Goal: Task Accomplishment & Management: Use online tool/utility

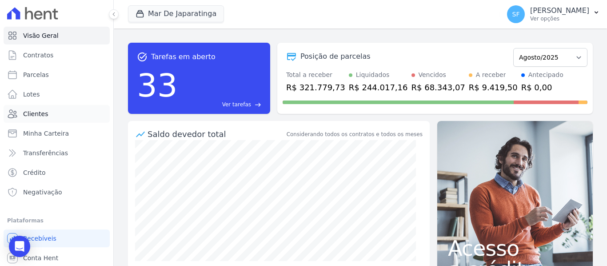
click at [39, 114] on span "Clientes" at bounding box center [35, 113] width 25 height 9
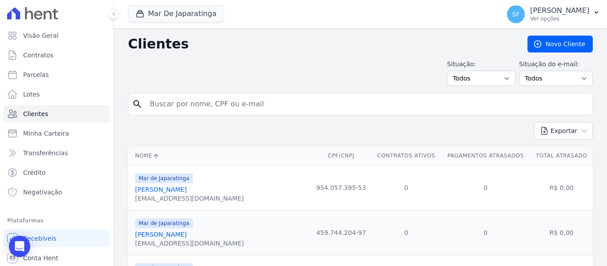
click at [171, 111] on input "search" at bounding box center [366, 104] width 444 height 18
drag, startPoint x: 170, startPoint y: 107, endPoint x: 397, endPoint y: 106, distance: 226.9
click at [397, 106] on input "search" at bounding box center [366, 104] width 444 height 18
click at [347, 67] on div "Situação: Todos Adimplentes Inadimplentes Situação do e-mail: Todos Confirmado …" at bounding box center [360, 73] width 465 height 26
click at [348, 66] on div "Situação: Todos Adimplentes Inadimplentes Situação do e-mail: Todos Confirmado …" at bounding box center [360, 73] width 465 height 26
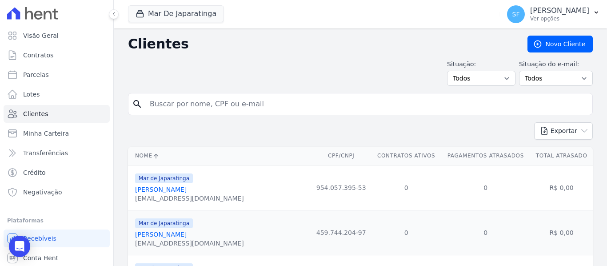
click at [202, 106] on input "search" at bounding box center [366, 104] width 444 height 18
paste input "80135897491"
type input "80135897491"
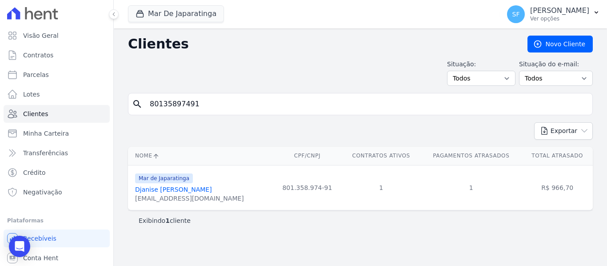
click at [171, 190] on link "Djanise Lacerda Leite" at bounding box center [173, 189] width 77 height 7
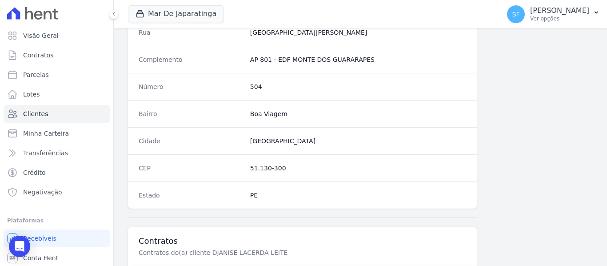
scroll to position [572, 0]
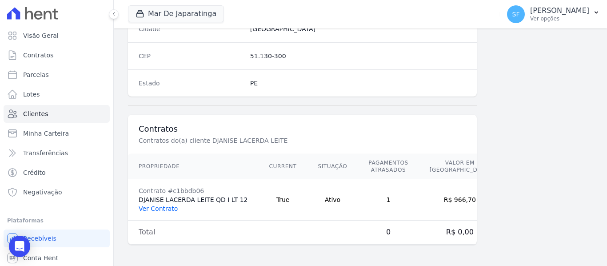
click at [163, 207] on link "Ver Contrato" at bounding box center [158, 208] width 39 height 7
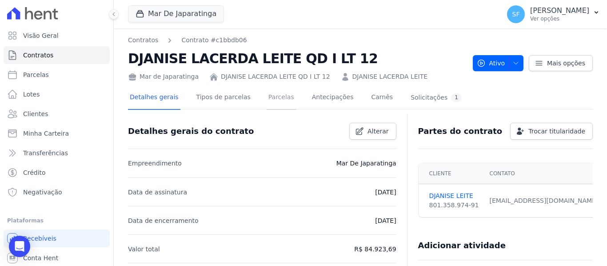
click at [266, 100] on link "Parcelas" at bounding box center [280, 98] width 29 height 24
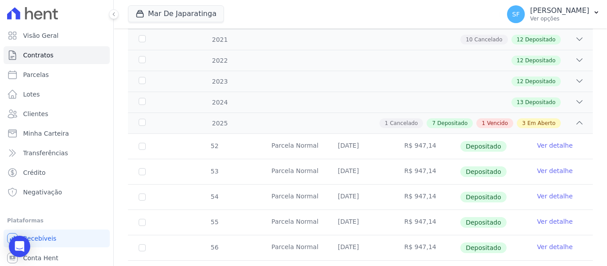
scroll to position [222, 0]
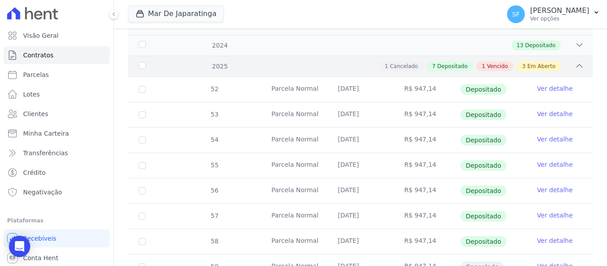
click at [565, 61] on div "1 Cancelado 7 Depositado 1 Vencido 3 Em Aberto" at bounding box center [382, 66] width 401 height 10
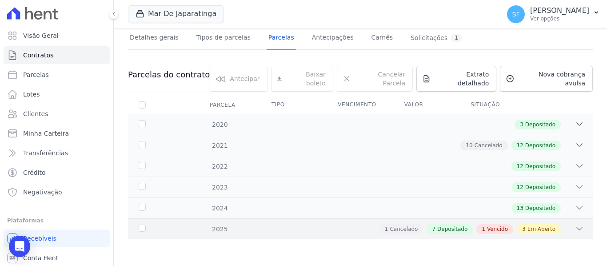
scroll to position [52, 0]
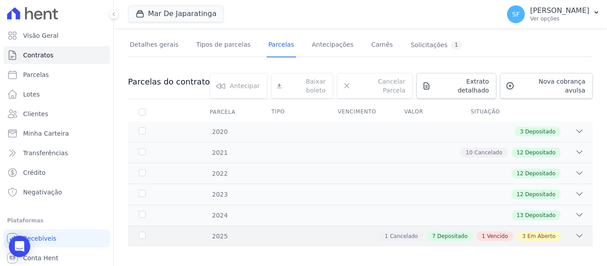
click at [564, 233] on div "1 Cancelado 7 Depositado 1 Vencido 3 Em Aberto" at bounding box center [382, 236] width 401 height 10
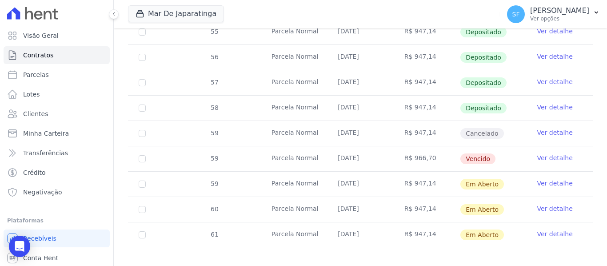
scroll to position [356, 0]
click at [556, 152] on link "Ver detalhe" at bounding box center [555, 156] width 36 height 9
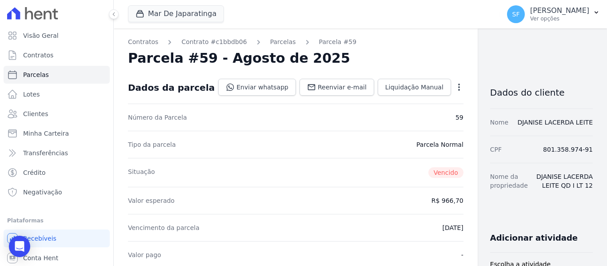
click at [454, 85] on icon "button" at bounding box center [458, 87] width 9 height 9
click at [411, 62] on div "Parcela #59 - Agosto de 2025" at bounding box center [295, 58] width 335 height 16
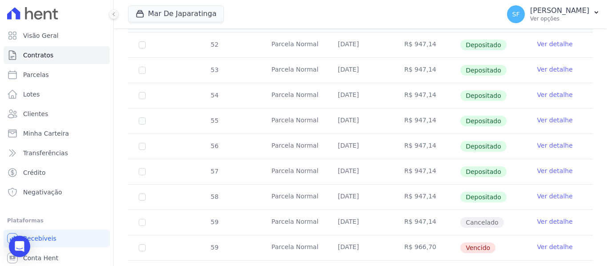
scroll to position [178, 0]
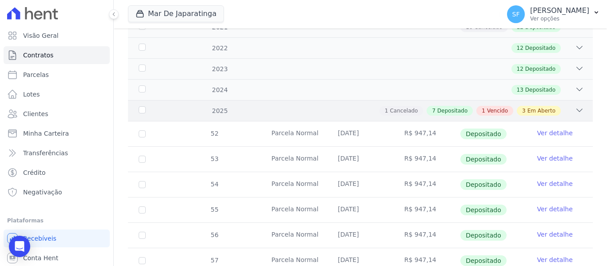
click at [576, 109] on icon at bounding box center [579, 110] width 6 height 3
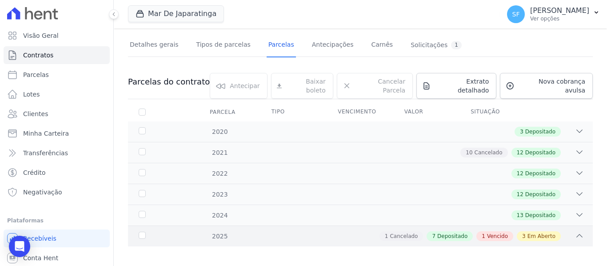
click at [557, 231] on div "1 Cancelado 7 Depositado 1 Vencido 3 Em Aberto" at bounding box center [382, 236] width 401 height 10
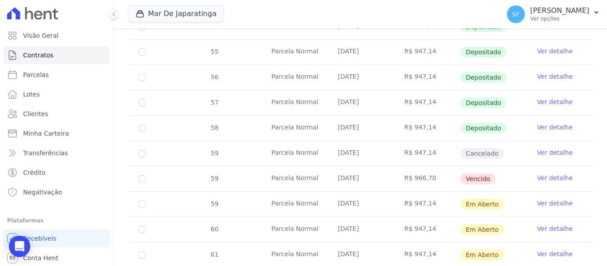
scroll to position [356, 0]
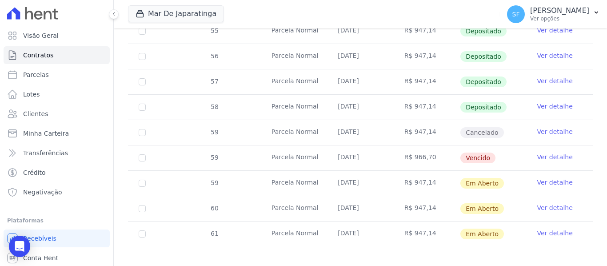
click at [540, 178] on link "Ver detalhe" at bounding box center [555, 182] width 36 height 9
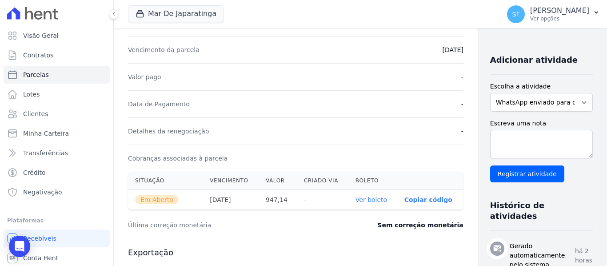
scroll to position [311, 0]
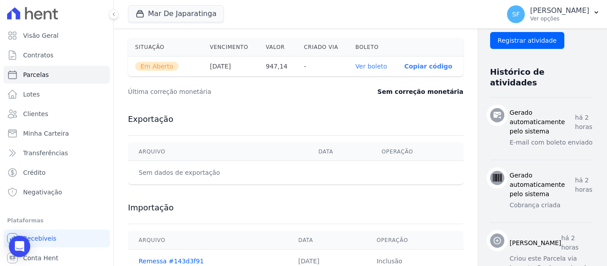
click at [355, 67] on link "Ver boleto" at bounding box center [371, 66] width 32 height 7
click at [47, 50] on link "Contratos" at bounding box center [57, 55] width 106 height 18
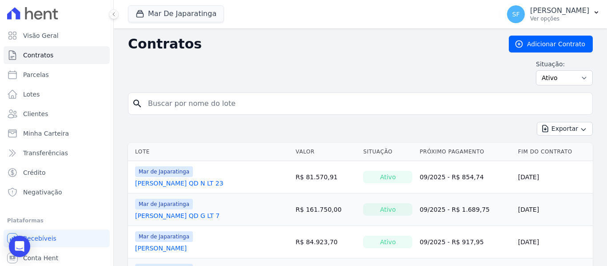
click at [154, 103] on input "search" at bounding box center [366, 104] width 446 height 18
type input "cleilda"
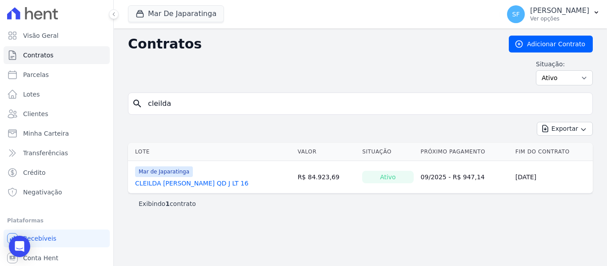
click at [230, 181] on link "CLEILDA TERTO DA SILVA QD J LT 16" at bounding box center [191, 183] width 113 height 9
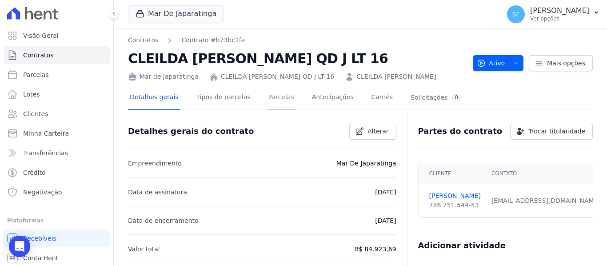
click at [272, 102] on link "Parcelas" at bounding box center [280, 98] width 29 height 24
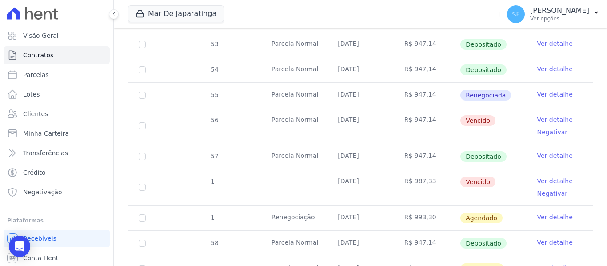
scroll to position [333, 0]
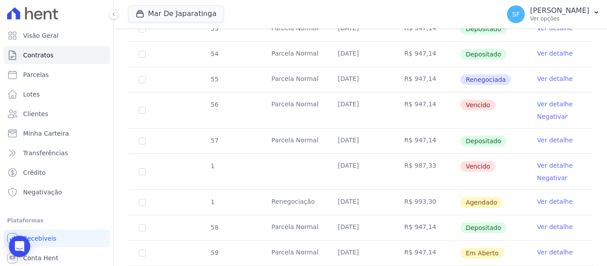
click at [548, 197] on link "Ver detalhe" at bounding box center [555, 201] width 36 height 9
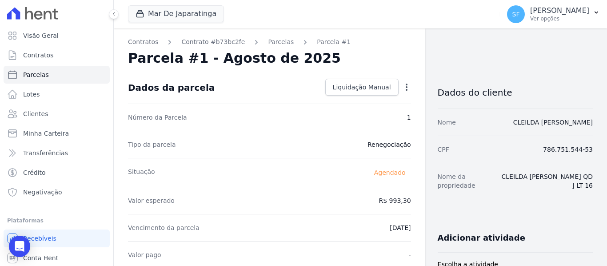
click at [403, 90] on icon "button" at bounding box center [406, 87] width 9 height 9
click at [348, 99] on link "Alterar" at bounding box center [368, 99] width 78 height 16
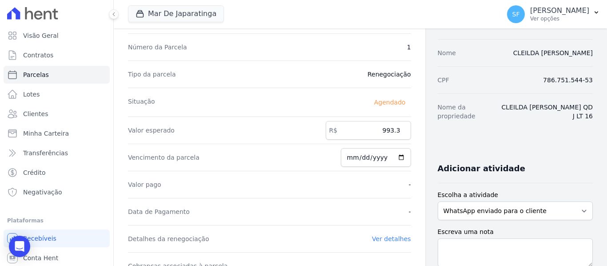
scroll to position [89, 0]
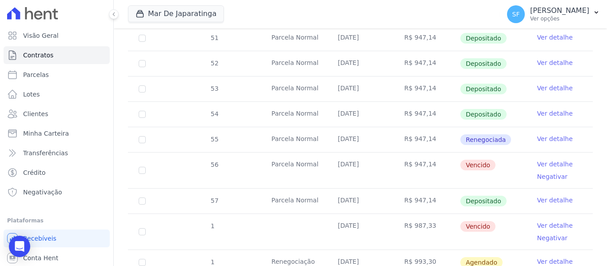
scroll to position [289, 0]
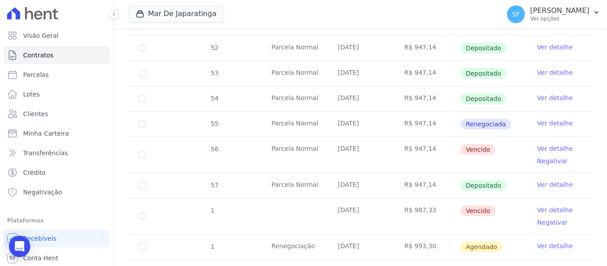
click at [545, 119] on link "Ver detalhe" at bounding box center [555, 123] width 36 height 9
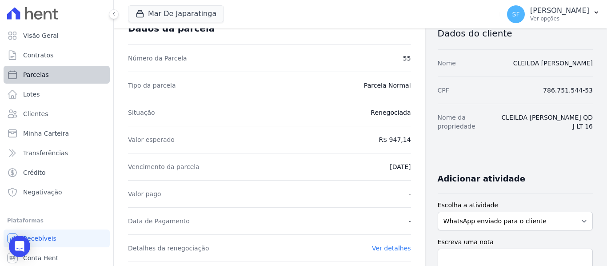
scroll to position [44, 0]
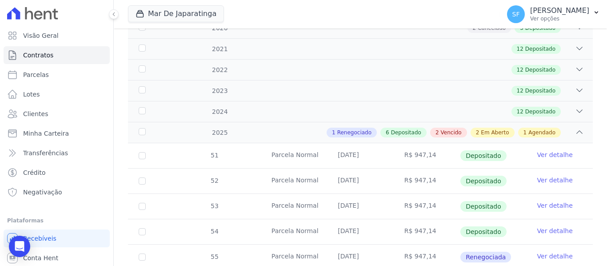
scroll to position [178, 0]
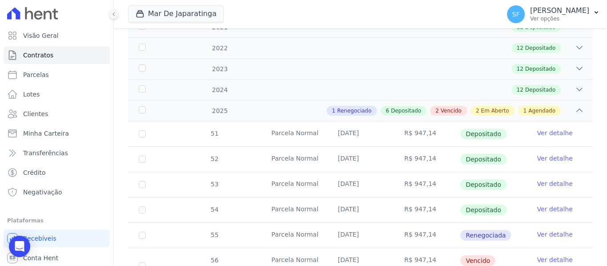
click at [576, 108] on div "2025 1 Renegociado 6 Depositado 2 Vencido 2 Em Aberto 1 Agendado" at bounding box center [360, 110] width 465 height 21
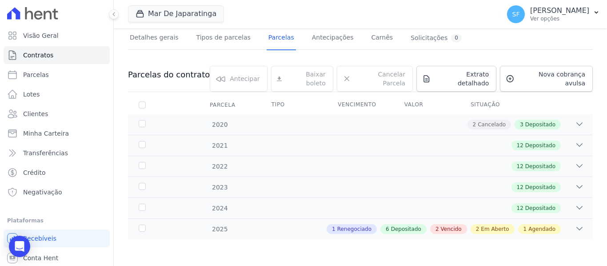
scroll to position [52, 0]
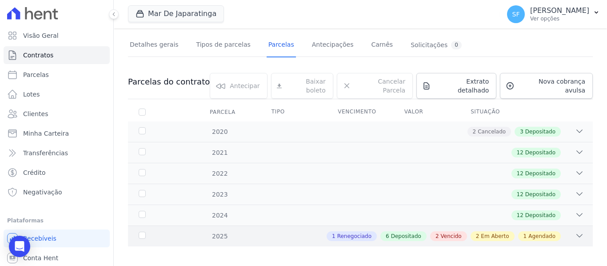
click at [575, 231] on icon at bounding box center [579, 235] width 9 height 9
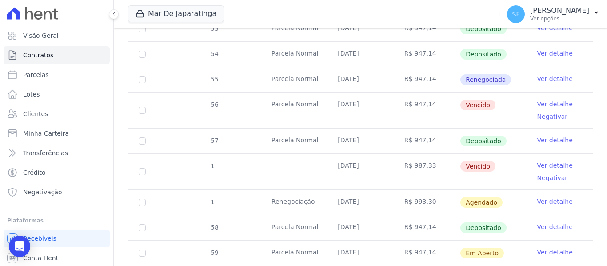
scroll to position [377, 0]
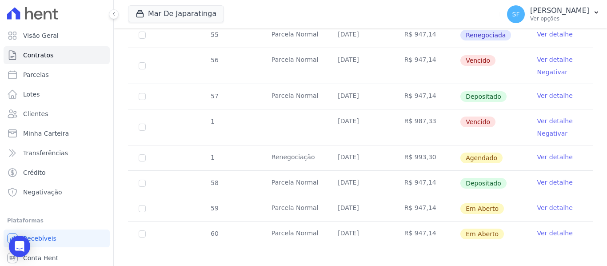
click at [537, 152] on link "Ver detalhe" at bounding box center [555, 156] width 36 height 9
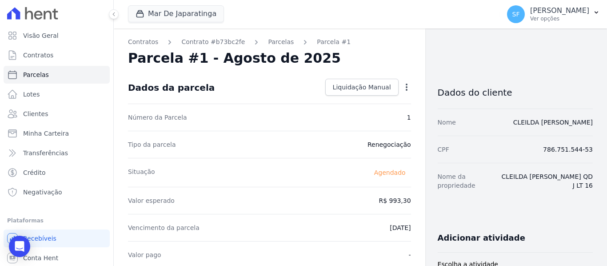
click at [402, 90] on icon "button" at bounding box center [406, 87] width 9 height 9
click at [344, 101] on link "Alterar" at bounding box center [368, 99] width 78 height 16
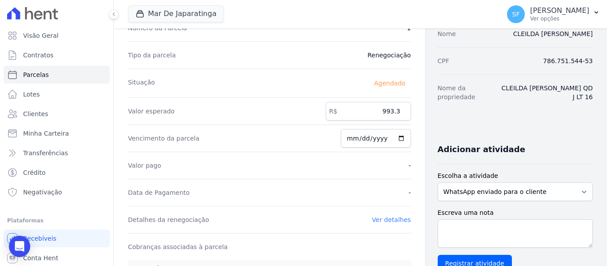
scroll to position [89, 0]
click at [397, 139] on input "2025-08-22" at bounding box center [376, 137] width 70 height 19
type input "2025-08-29"
click at [455, 129] on div "Dados do cliente Nome CLEILDA TERTO DA SILVA CPF 786.751.544-53 Nome da proprie…" at bounding box center [514, 242] width 155 height 520
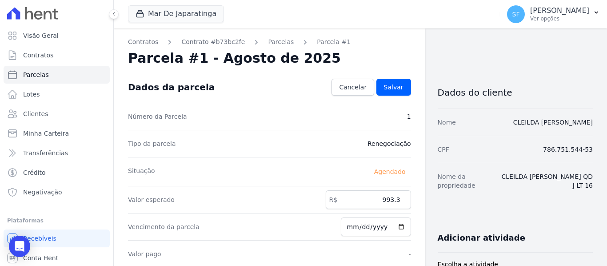
scroll to position [44, 0]
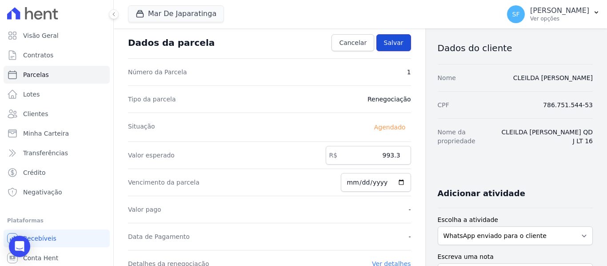
click at [393, 40] on span "Salvar" at bounding box center [394, 42] width 20 height 9
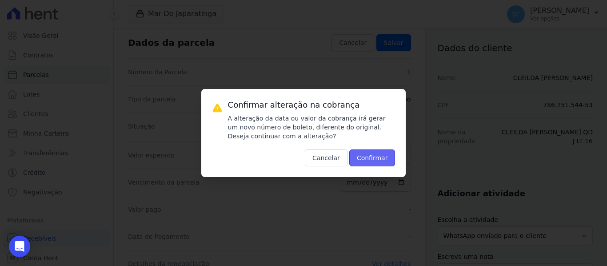
click at [366, 160] on button "Confirmar" at bounding box center [372, 157] width 46 height 17
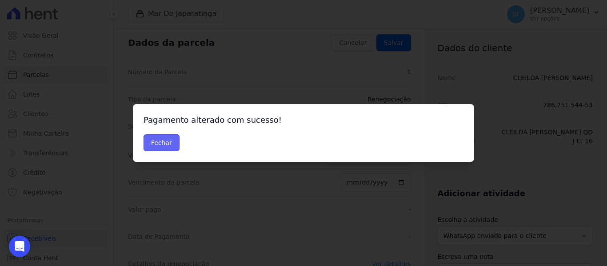
click at [162, 138] on button "Fechar" at bounding box center [161, 142] width 36 height 17
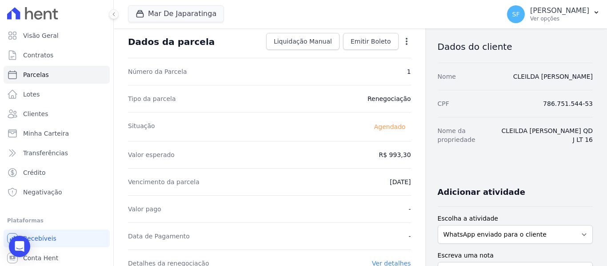
scroll to position [44, 0]
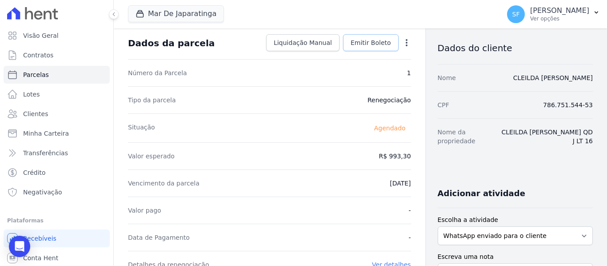
click at [366, 44] on span "Emitir Boleto" at bounding box center [370, 42] width 40 height 9
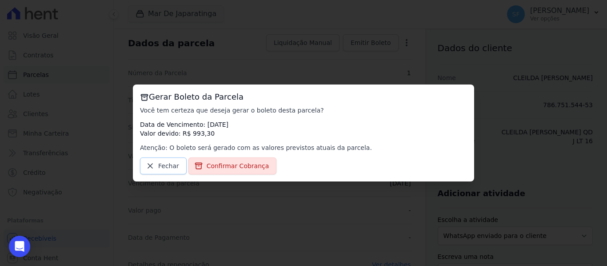
click at [157, 167] on link "Fechar" at bounding box center [163, 165] width 47 height 17
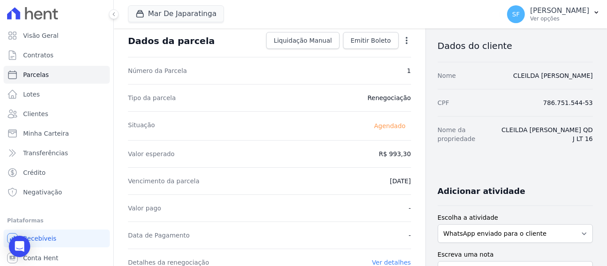
scroll to position [0, 0]
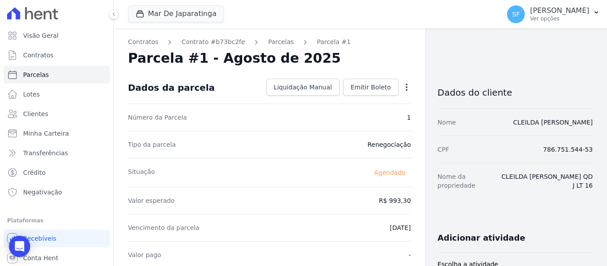
click at [402, 87] on icon "button" at bounding box center [406, 87] width 9 height 9
click at [369, 90] on span "Emitir Boleto" at bounding box center [370, 87] width 40 height 9
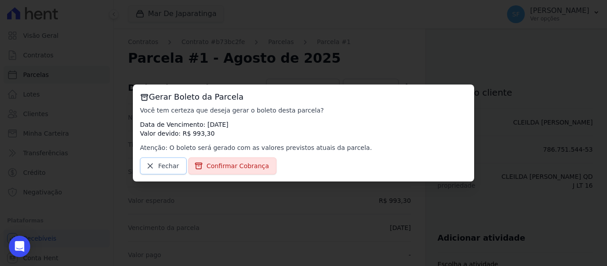
click at [165, 170] on span "Fechar" at bounding box center [168, 165] width 21 height 9
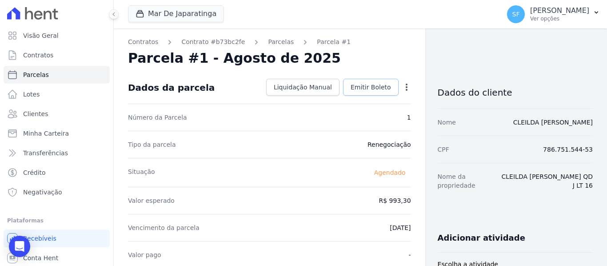
click at [364, 88] on span "Emitir Boleto" at bounding box center [370, 87] width 40 height 9
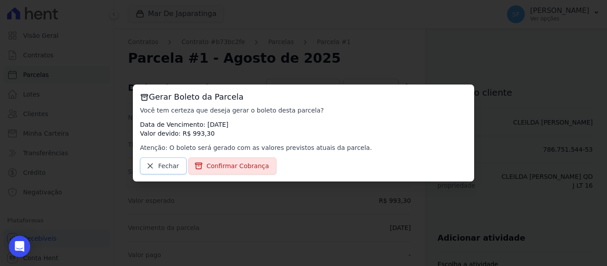
click at [148, 165] on icon at bounding box center [150, 165] width 9 height 9
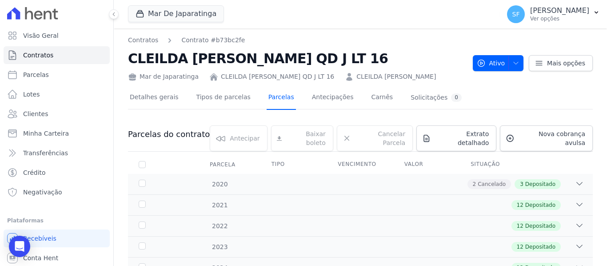
click at [269, 103] on link "Parcelas" at bounding box center [280, 98] width 29 height 24
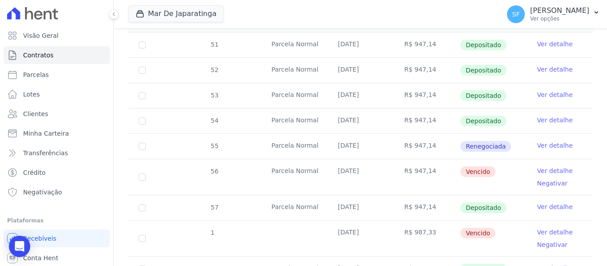
scroll to position [355, 0]
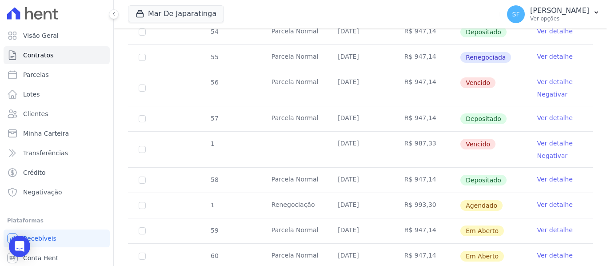
click at [537, 200] on link "Ver detalhe" at bounding box center [555, 204] width 36 height 9
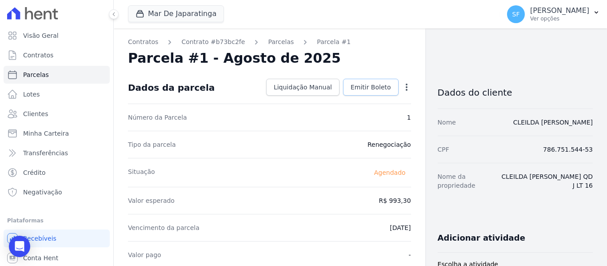
click at [362, 87] on span "Emitir Boleto" at bounding box center [370, 87] width 40 height 9
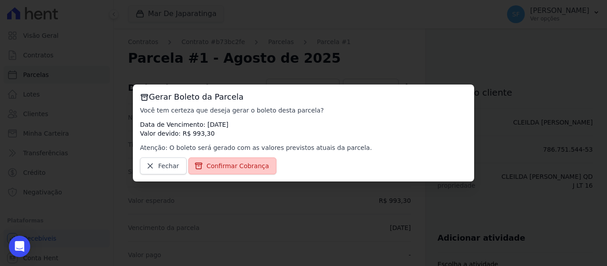
click at [215, 166] on span "Confirmar Cobrança" at bounding box center [238, 165] width 63 height 9
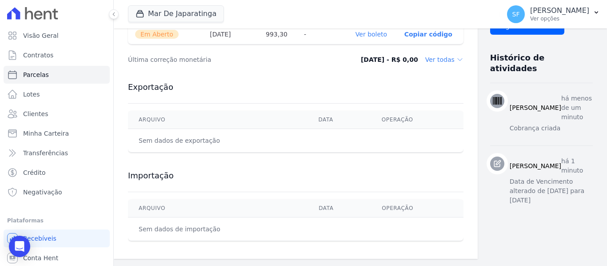
scroll to position [254, 0]
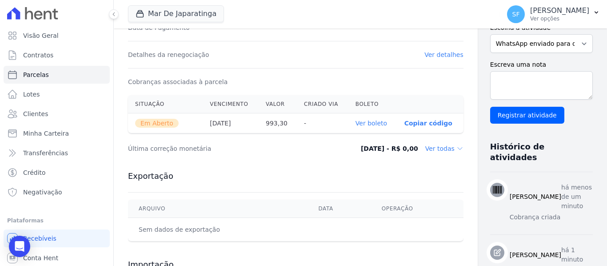
click at [356, 124] on link "Ver boleto" at bounding box center [371, 122] width 32 height 7
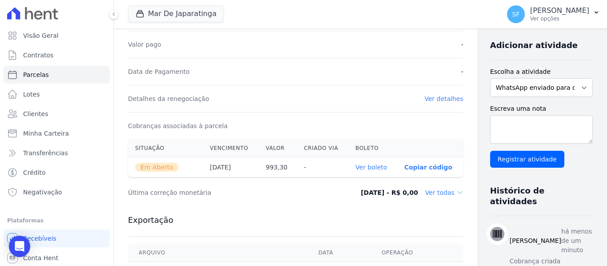
scroll to position [210, 0]
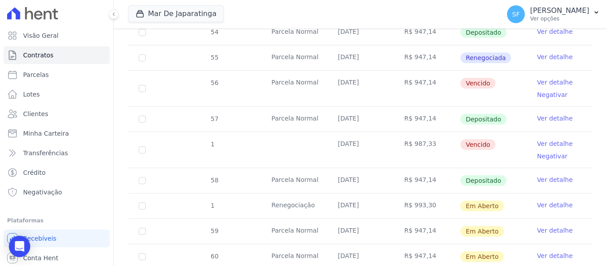
scroll to position [333, 0]
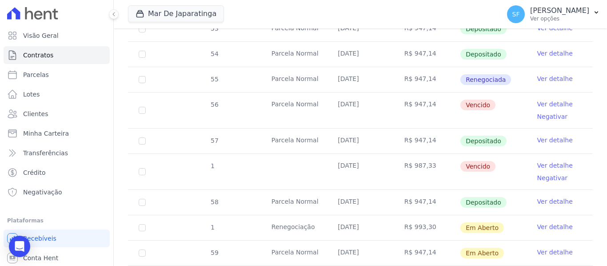
click at [548, 161] on link "Ver detalhe" at bounding box center [555, 165] width 36 height 9
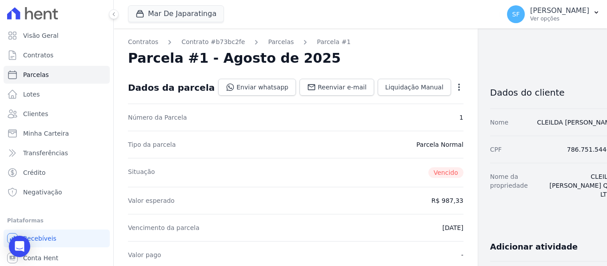
click at [454, 85] on icon "button" at bounding box center [458, 87] width 9 height 9
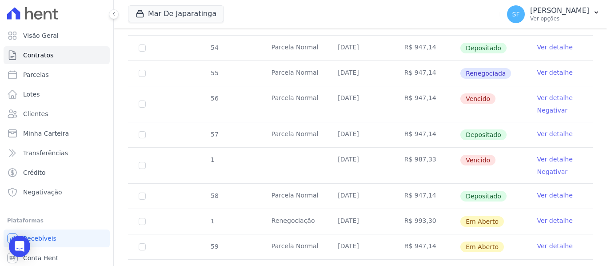
scroll to position [355, 0]
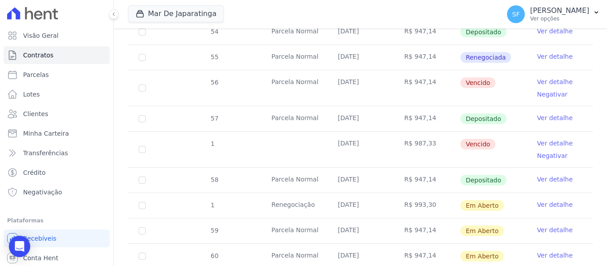
click at [540, 139] on link "Ver detalhe" at bounding box center [555, 143] width 36 height 9
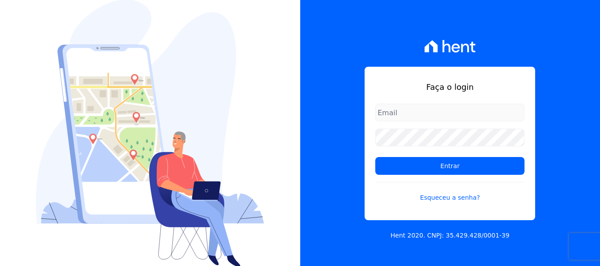
type input "[EMAIL_ADDRESS][DOMAIN_NAME]"
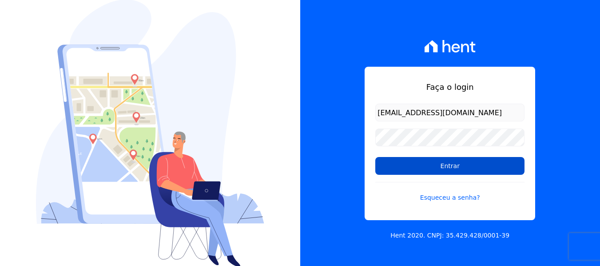
drag, startPoint x: 0, startPoint y: 0, endPoint x: 443, endPoint y: 162, distance: 471.8
click at [441, 160] on input "Entrar" at bounding box center [449, 166] width 149 height 18
